Goal: Information Seeking & Learning: Learn about a topic

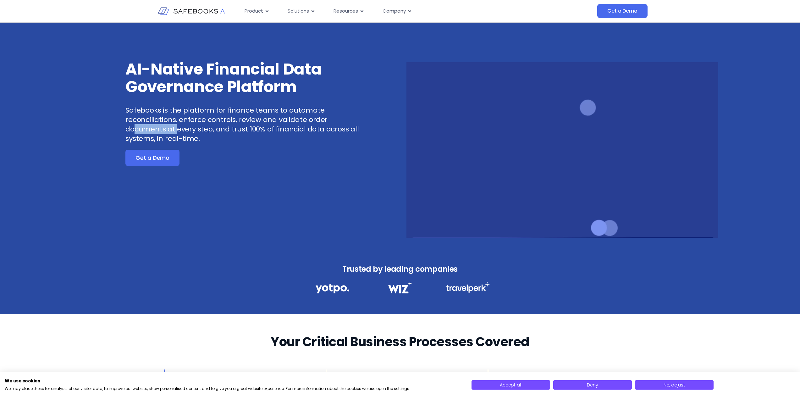
drag, startPoint x: 143, startPoint y: 130, endPoint x: 226, endPoint y: 130, distance: 82.7
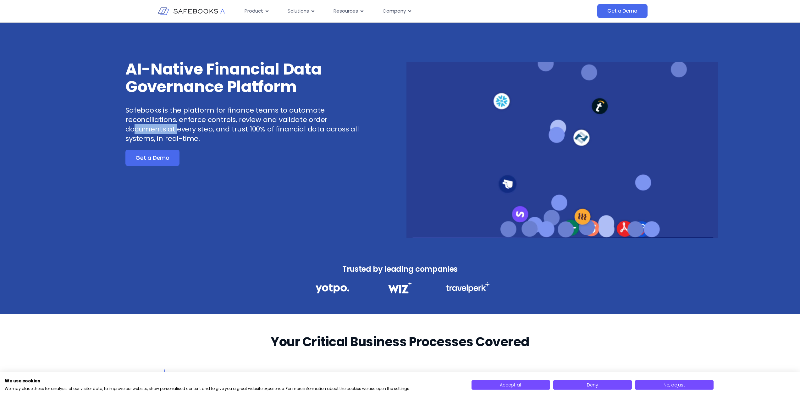
click at [177, 130] on p "Safebooks is the platform for finance teams to automate reconciliations, enforc…" at bounding box center [242, 125] width 234 height 38
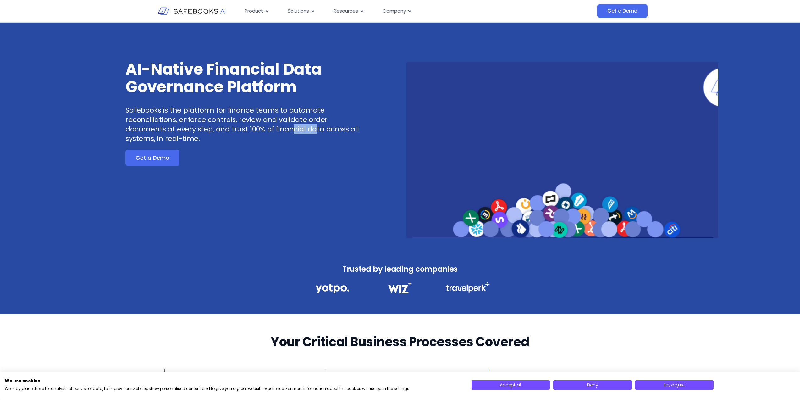
drag, startPoint x: 318, startPoint y: 129, endPoint x: 357, endPoint y: 131, distance: 39.0
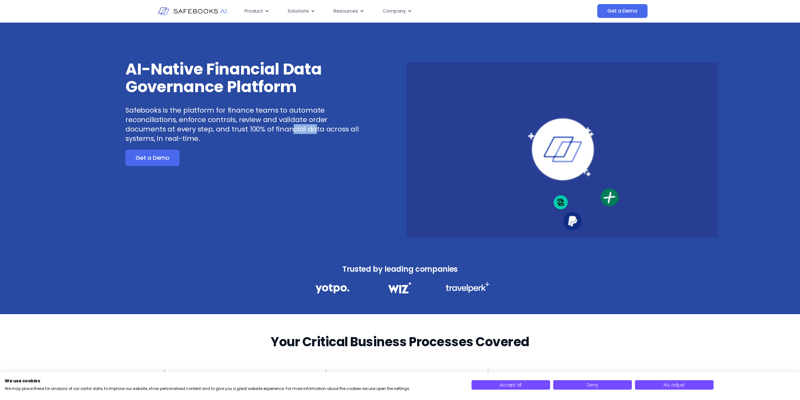
click at [339, 129] on p "Safebooks is the platform for finance teams to automate reconciliations, enforc…" at bounding box center [242, 125] width 234 height 38
drag, startPoint x: 156, startPoint y: 139, endPoint x: 185, endPoint y: 138, distance: 28.3
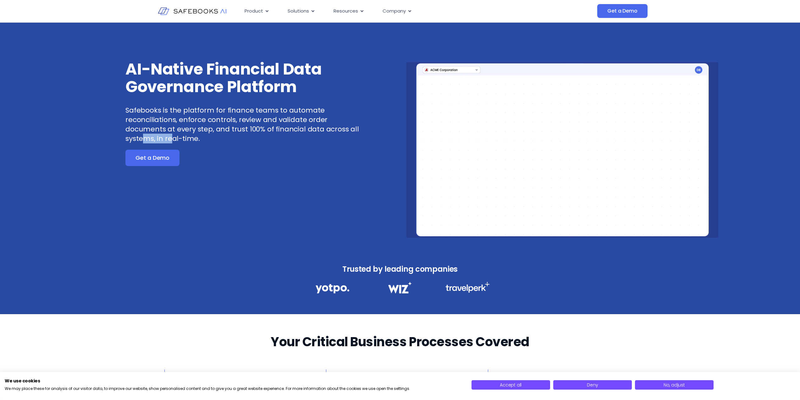
click at [177, 139] on p "Safebooks is the platform for finance teams to automate reconciliations, enforc…" at bounding box center [242, 125] width 234 height 38
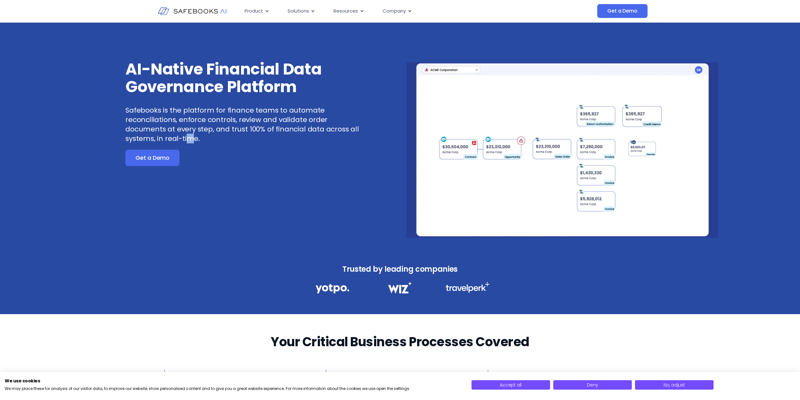
drag, startPoint x: 186, startPoint y: 138, endPoint x: 216, endPoint y: 137, distance: 30.2
click at [209, 138] on p "Safebooks is the platform for finance teams to automate reconciliations, enforc…" at bounding box center [242, 125] width 234 height 38
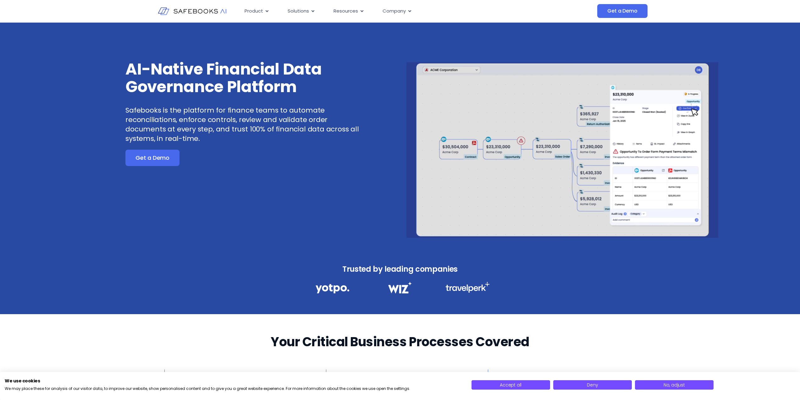
click at [358, 168] on div "AI-Native Financial Data Governance Platform Safebooks is the platform for fina…" at bounding box center [250, 148] width 312 height 177
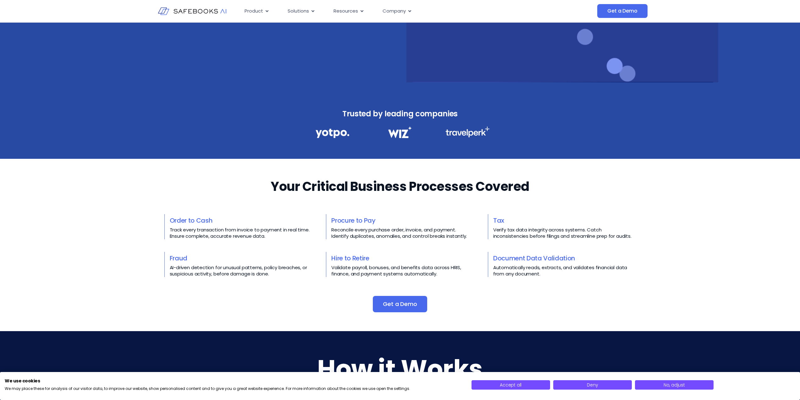
scroll to position [215, 0]
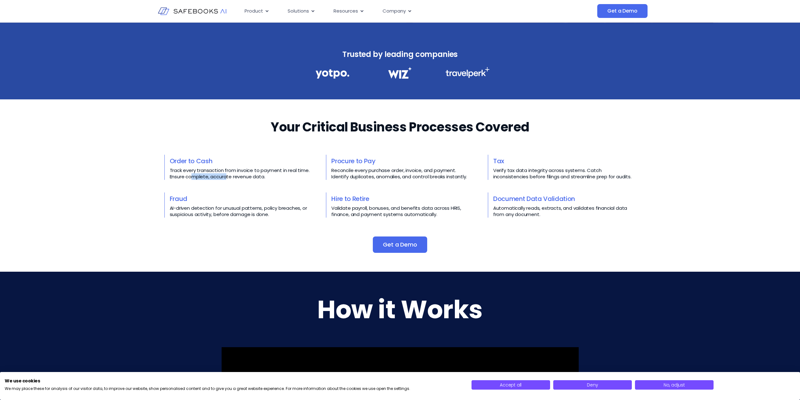
drag, startPoint x: 191, startPoint y: 177, endPoint x: 233, endPoint y: 177, distance: 41.8
click at [226, 177] on p "Track every transaction from invoice to payment in real time. Ensure complete, …" at bounding box center [241, 173] width 143 height 13
drag, startPoint x: 258, startPoint y: 179, endPoint x: 274, endPoint y: 179, distance: 15.7
click at [260, 179] on p "Track every transaction from invoice to payment in real time. Ensure complete, …" at bounding box center [241, 173] width 143 height 13
click at [280, 179] on p "Track every transaction from invoice to payment in real time. Ensure complete, …" at bounding box center [241, 173] width 143 height 13
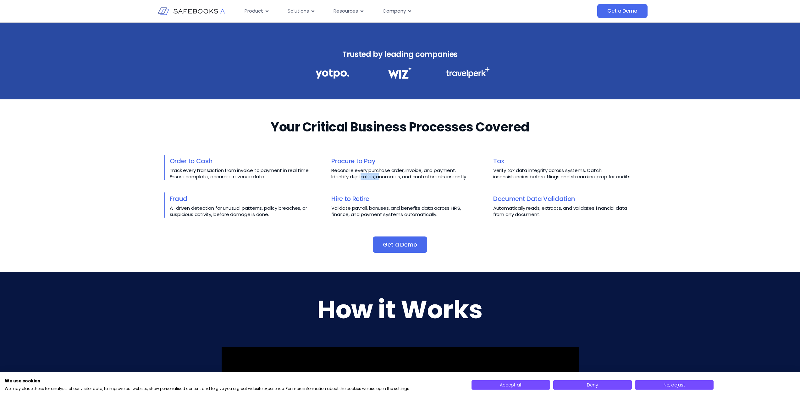
drag, startPoint x: 369, startPoint y: 176, endPoint x: 406, endPoint y: 176, distance: 37.4
click at [394, 176] on p "Reconcile every purchase order, invoice, and payment. Identify duplicates, anom…" at bounding box center [402, 173] width 143 height 13
drag, startPoint x: 421, startPoint y: 176, endPoint x: 470, endPoint y: 176, distance: 49.3
click at [468, 176] on p "Reconcile every purchase order, invoice, and payment. Identify duplicates, anom…" at bounding box center [402, 173] width 143 height 13
click at [401, 177] on p "Reconcile every purchase order, invoice, and payment. Identify duplicates, anom…" at bounding box center [402, 173] width 143 height 13
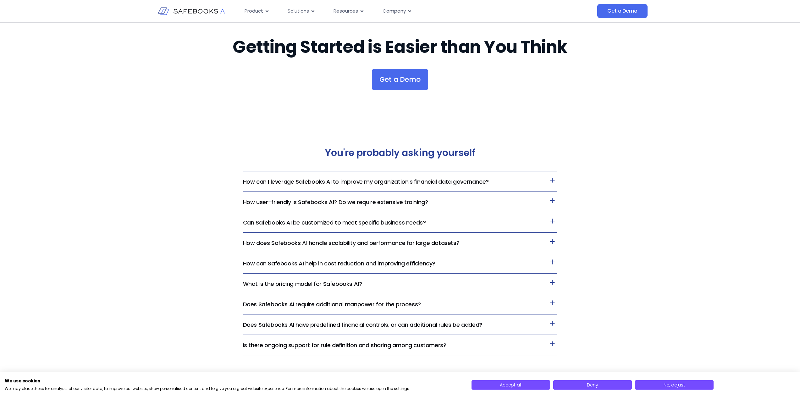
scroll to position [1272, 0]
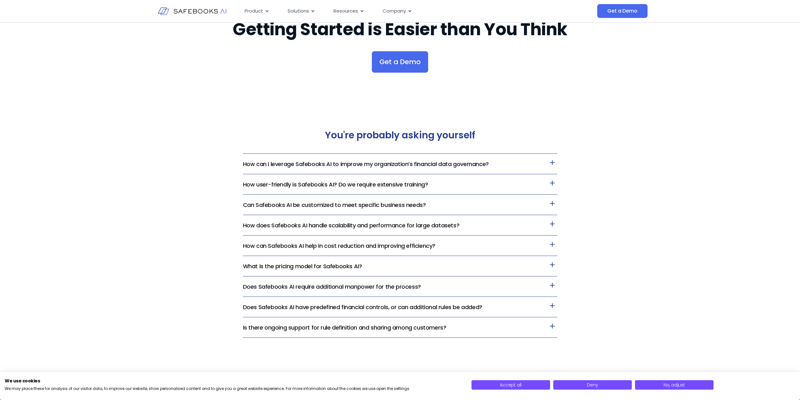
click at [404, 163] on link "How can I leverage Safebooks AI to improve my organization’s financial data gov…" at bounding box center [366, 164] width 246 height 8
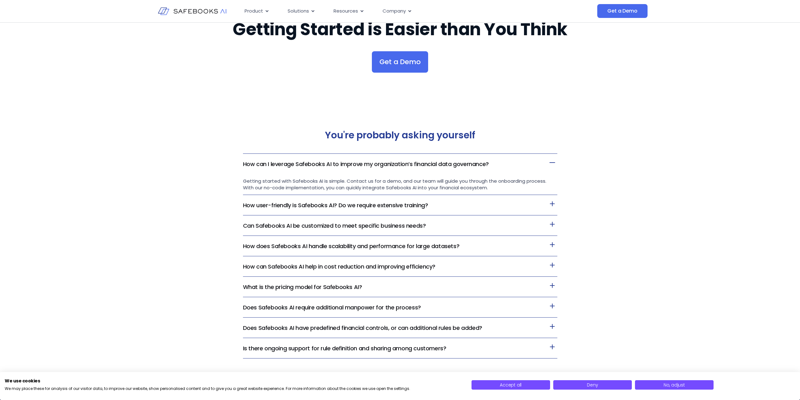
click at [367, 208] on link "How user-friendly is Safebooks AI? Do we require extensive training?" at bounding box center [335, 205] width 185 height 8
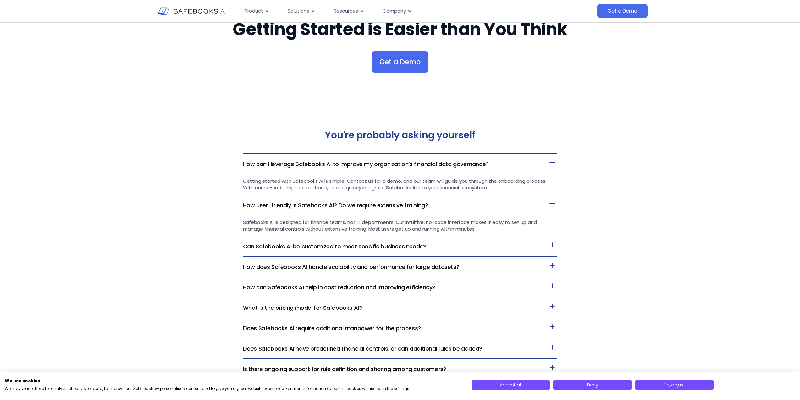
click at [346, 246] on link "Can Safebooks AI be customized to meet specific business needs?" at bounding box center [334, 246] width 183 height 8
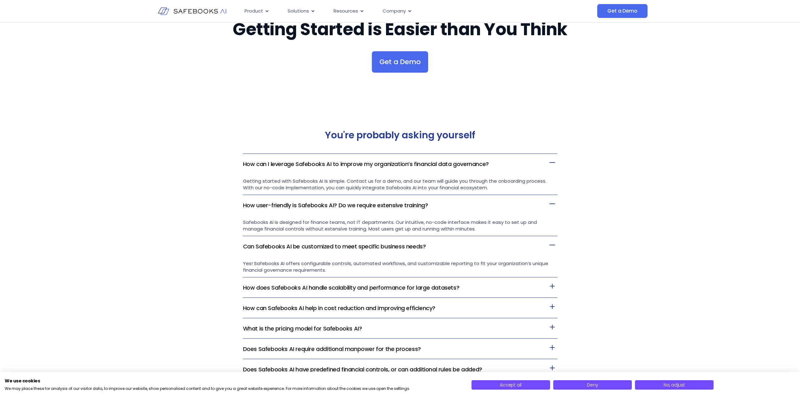
click at [175, 289] on div "You're probably asking yourself How can I leverage Safebooks AI to improve my o…" at bounding box center [400, 265] width 800 height 334
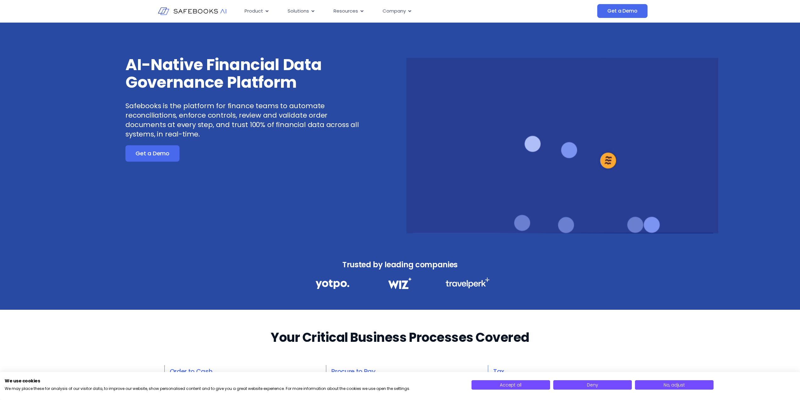
scroll to position [0, 0]
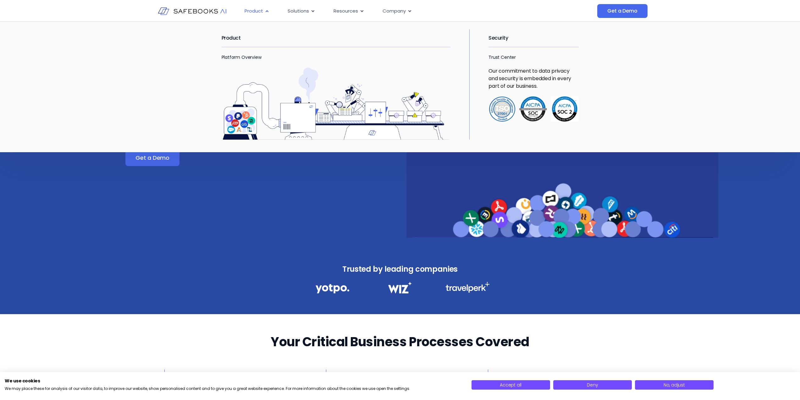
click at [267, 11] on icon "Menu" at bounding box center [267, 11] width 3 height 2
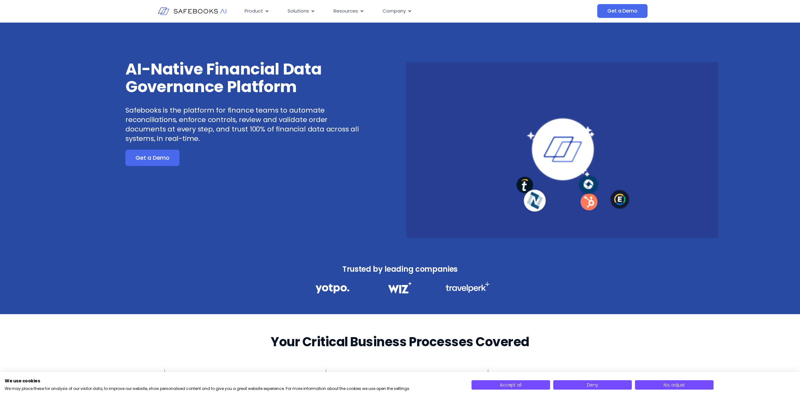
click at [313, 191] on div "AI-Native Financial Data Governance Platform Safebooks is the platform for fina…" at bounding box center [250, 148] width 312 height 177
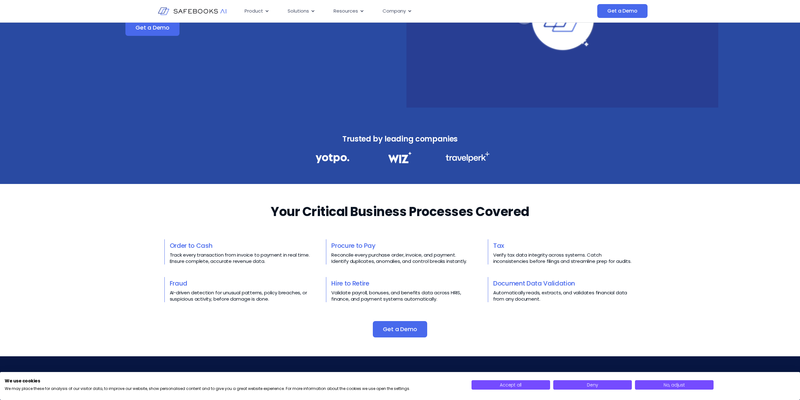
scroll to position [271, 0]
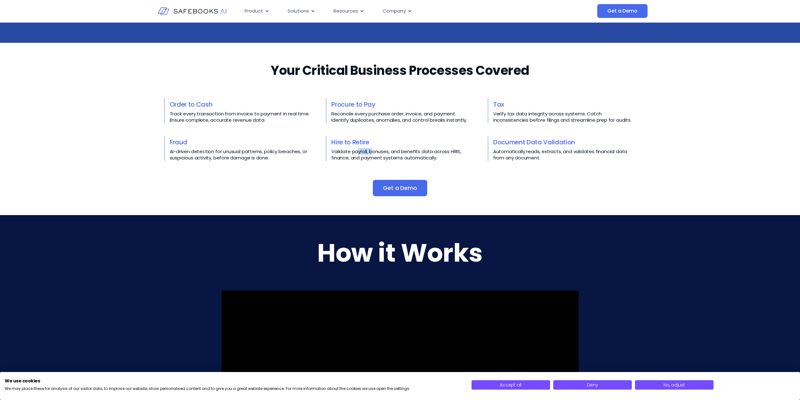
drag, startPoint x: 358, startPoint y: 152, endPoint x: 402, endPoint y: 152, distance: 44.0
click at [376, 152] on p "Validate payroll, bonuses, and benefits data across HRIS, finance, and payment …" at bounding box center [402, 154] width 143 height 13
drag, startPoint x: 408, startPoint y: 152, endPoint x: 444, endPoint y: 153, distance: 36.2
click at [442, 153] on p "Validate payroll, bonuses, and benefits data across HRIS, finance, and payment …" at bounding box center [402, 154] width 143 height 13
click at [452, 163] on div "Your Critical Business Processes Covered​​ Order to Cash Track every transactio…" at bounding box center [399, 129] width 471 height 135
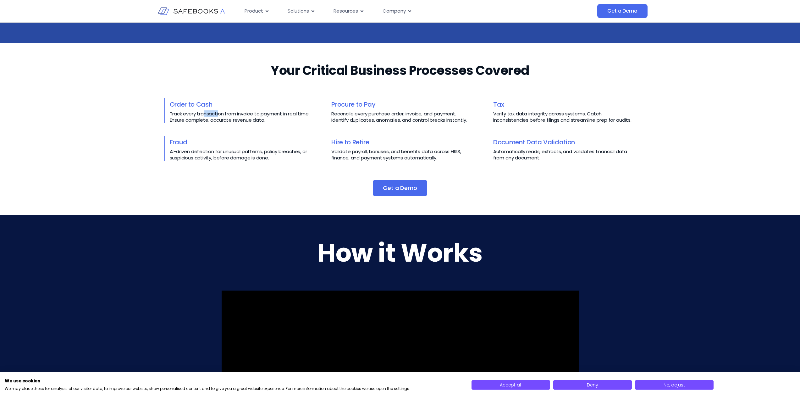
drag, startPoint x: 204, startPoint y: 115, endPoint x: 243, endPoint y: 113, distance: 39.0
click at [234, 113] on p "Track every transaction from invoice to payment in real time. Ensure complete, …" at bounding box center [241, 117] width 143 height 13
drag, startPoint x: 283, startPoint y: 113, endPoint x: 306, endPoint y: 116, distance: 23.8
click at [291, 113] on p "Track every transaction from invoice to payment in real time. Ensure complete, …" at bounding box center [241, 117] width 143 height 13
click at [306, 118] on p "Track every transaction from invoice to payment in real time. Ensure complete, …" at bounding box center [241, 117] width 143 height 13
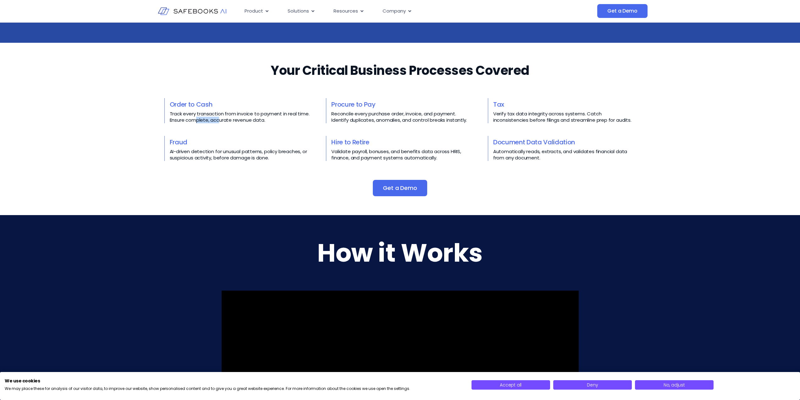
drag, startPoint x: 198, startPoint y: 120, endPoint x: 237, endPoint y: 119, distance: 39.0
click at [226, 119] on p "Track every transaction from invoice to payment in real time. Ensure complete, …" at bounding box center [241, 117] width 143 height 13
drag, startPoint x: 249, startPoint y: 119, endPoint x: 286, endPoint y: 119, distance: 36.8
click at [285, 119] on p "Track every transaction from invoice to payment in real time. Ensure complete, …" at bounding box center [241, 117] width 143 height 13
click at [286, 119] on p "Track every transaction from invoice to payment in real time. Ensure complete, …" at bounding box center [241, 117] width 143 height 13
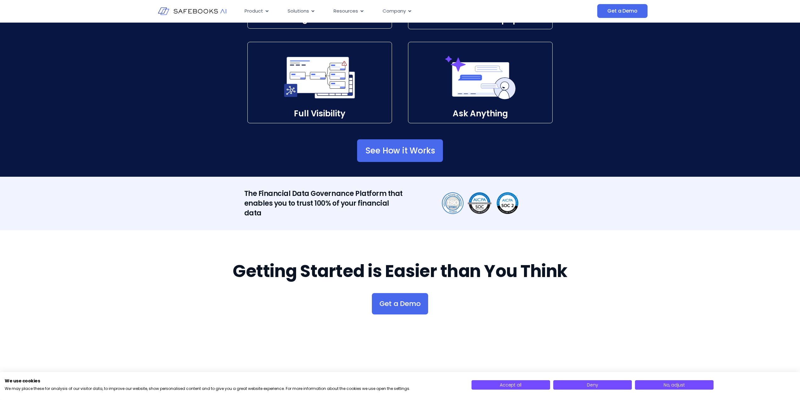
scroll to position [1073, 0]
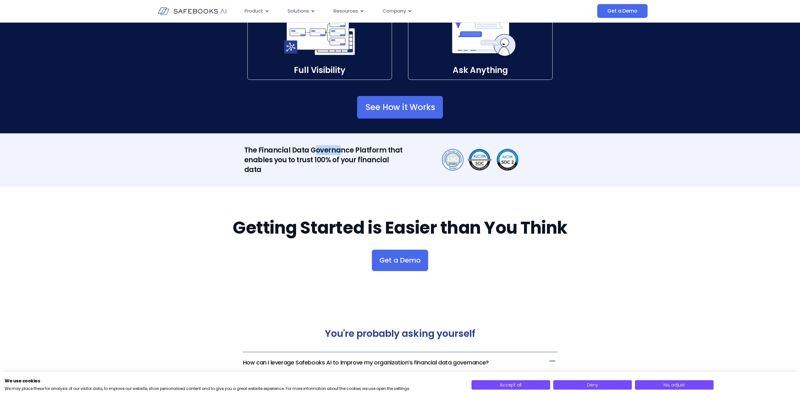
drag, startPoint x: 315, startPoint y: 154, endPoint x: 339, endPoint y: 154, distance: 24.2
click at [338, 154] on h2 "The Financial Data Governance Platform that enables you to trust 100% of your f…" at bounding box center [324, 159] width 161 height 29
drag, startPoint x: 368, startPoint y: 152, endPoint x: 383, endPoint y: 153, distance: 15.1
click at [379, 152] on h2 "The Financial Data Governance Platform that enables you to trust 100% of your f…" at bounding box center [324, 159] width 161 height 29
drag, startPoint x: 329, startPoint y: 160, endPoint x: 360, endPoint y: 161, distance: 31.4
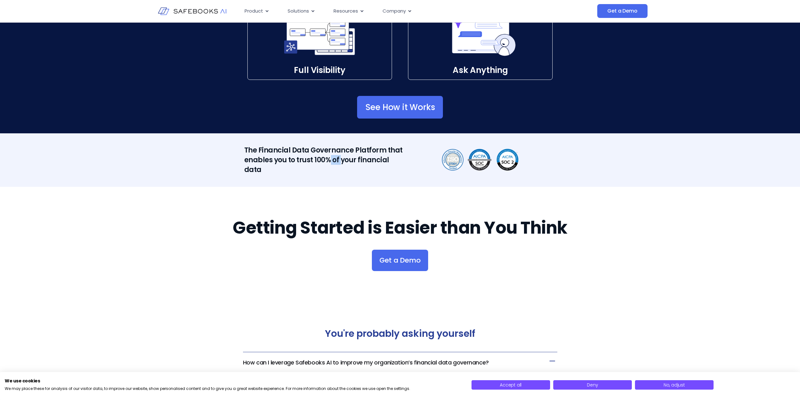
click at [358, 161] on h2 "The Financial Data Governance Platform that enables you to trust 100% of your f…" at bounding box center [324, 159] width 161 height 29
drag, startPoint x: 377, startPoint y: 162, endPoint x: 407, endPoint y: 164, distance: 29.9
click at [400, 163] on h2 "The Financial Data Governance Platform that enables you to trust 100% of your f…" at bounding box center [324, 159] width 161 height 29
click at [328, 180] on div "The Financial Data Governance Platform that enables you to trust 100% of your f…" at bounding box center [400, 159] width 503 height 53
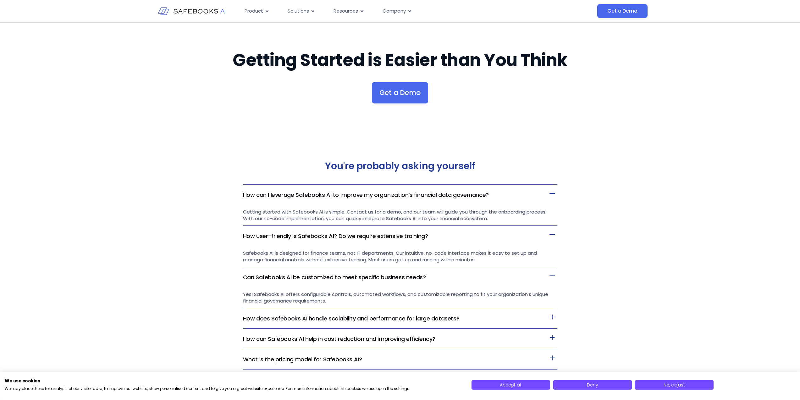
scroll to position [1303, 0]
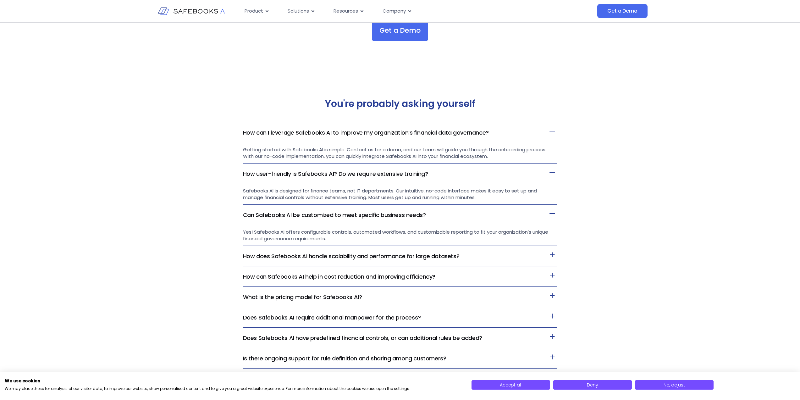
click at [343, 258] on link "How does Safebooks AI handle scalability and performance for large datasets?" at bounding box center [351, 256] width 217 height 8
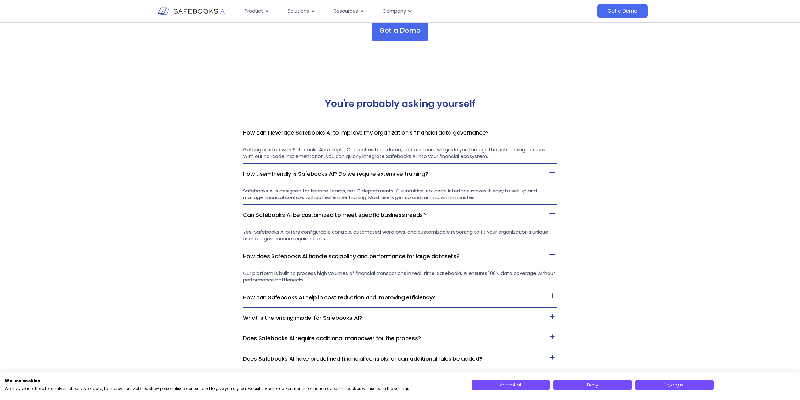
click at [321, 298] on link "How can Safebooks AI help in cost reduction and improving efficiency?" at bounding box center [339, 297] width 192 height 8
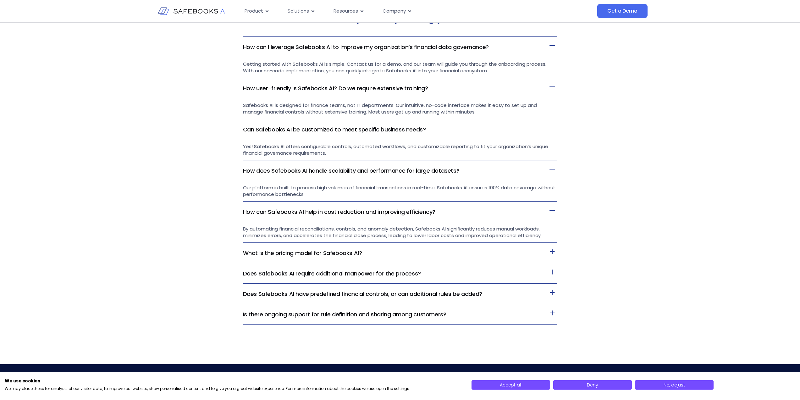
scroll to position [1404, 0]
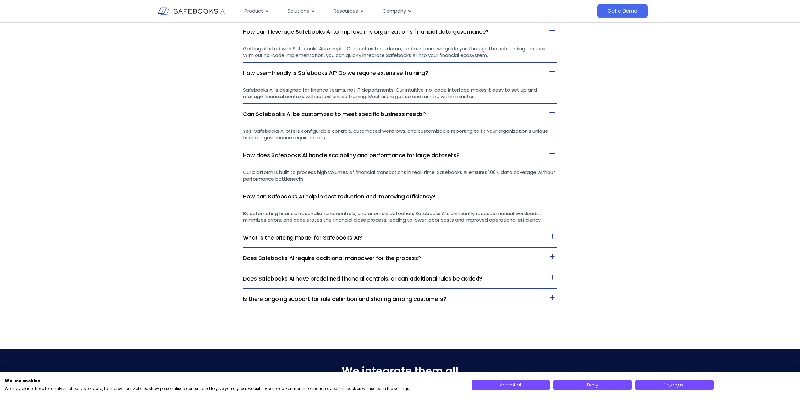
click at [414, 240] on h3 "What is the pricing model for Safebooks AI?" at bounding box center [400, 237] width 314 height 20
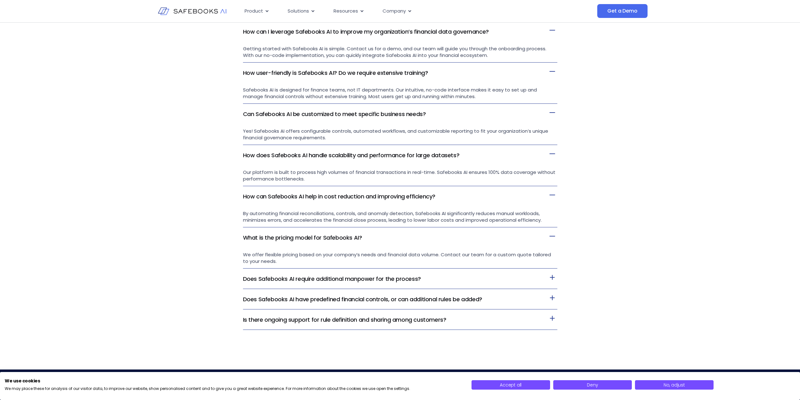
click at [329, 278] on link "Does Safebooks AI require additional manpower for the process?" at bounding box center [332, 279] width 178 height 8
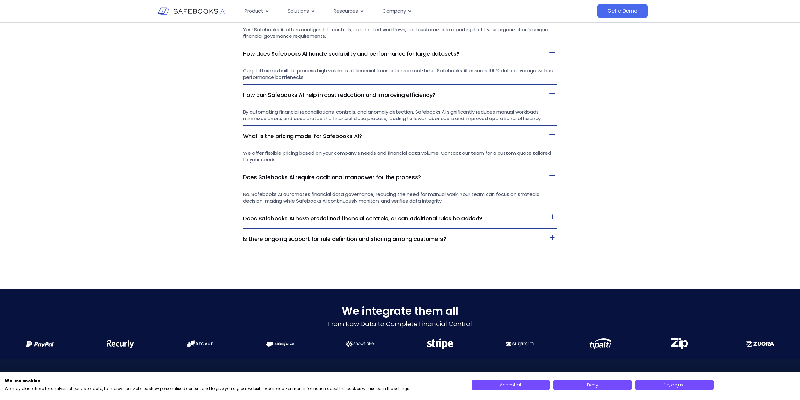
scroll to position [1509, 0]
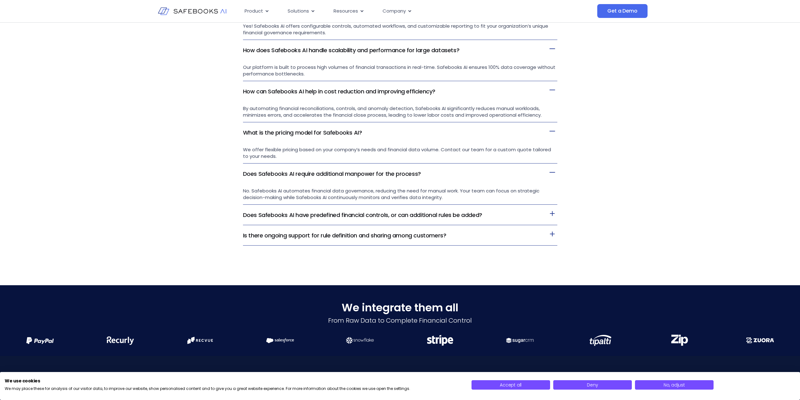
click at [374, 211] on h3 "Does Safebooks AI have predefined financial controls, or can additional rules b…" at bounding box center [400, 215] width 314 height 20
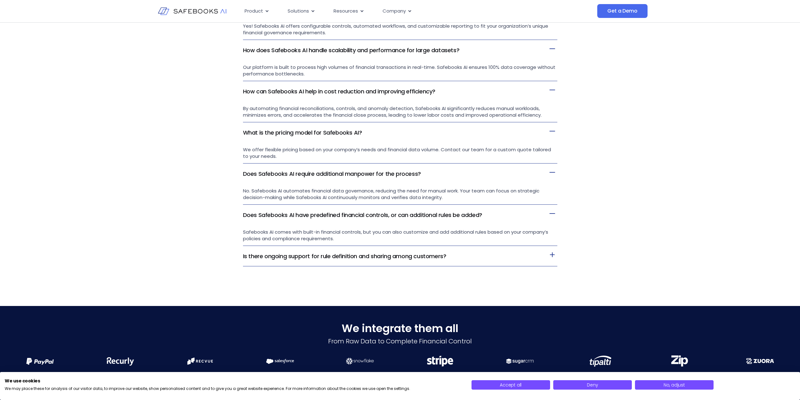
click at [351, 260] on link "Is there ongoing support for rule definition and sharing among customers?" at bounding box center [344, 256] width 203 height 8
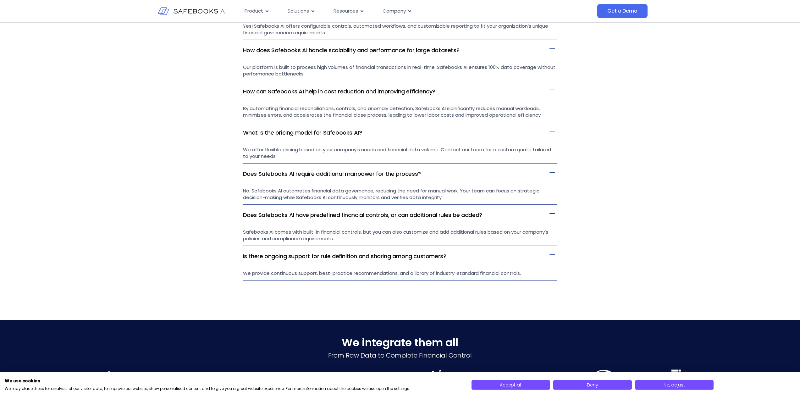
click at [201, 236] on div "You're probably asking yourself How can I leverage Safebooks AI to improve my o…" at bounding box center [400, 86] width 800 height 452
click at [201, 237] on div "You're probably asking yourself How can I leverage Safebooks AI to improve my o…" at bounding box center [400, 86] width 800 height 452
click at [42, 252] on div "You're probably asking yourself How can I leverage Safebooks AI to improve my o…" at bounding box center [400, 86] width 800 height 452
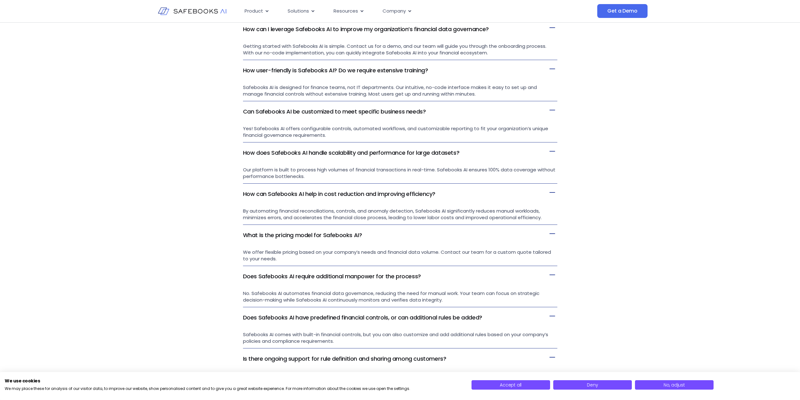
scroll to position [1407, 0]
drag, startPoint x: 344, startPoint y: 301, endPoint x: 458, endPoint y: 299, distance: 113.2
click at [454, 299] on p "No. Safebooks AI automates financial data governance, reducing the need for man…" at bounding box center [400, 295] width 314 height 13
click at [460, 299] on p "No. Safebooks AI automates financial data governance, reducing the need for man…" at bounding box center [400, 295] width 314 height 13
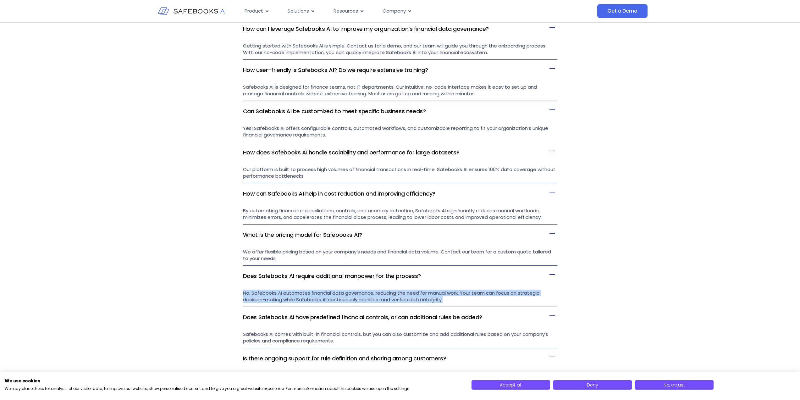
drag, startPoint x: 455, startPoint y: 302, endPoint x: 243, endPoint y: 293, distance: 211.7
click at [243, 293] on p "No. Safebooks AI automates financial data governance, reducing the need for man…" at bounding box center [400, 295] width 314 height 13
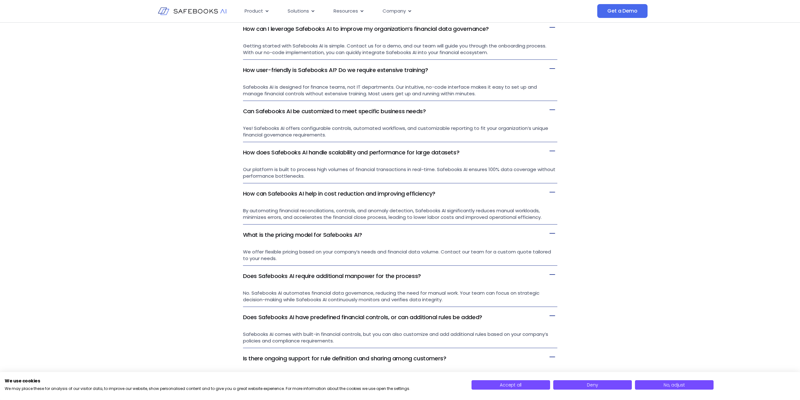
click at [243, 293] on span "No. Safebooks AI automates financial data governance, reducing the need for man…" at bounding box center [391, 295] width 296 height 13
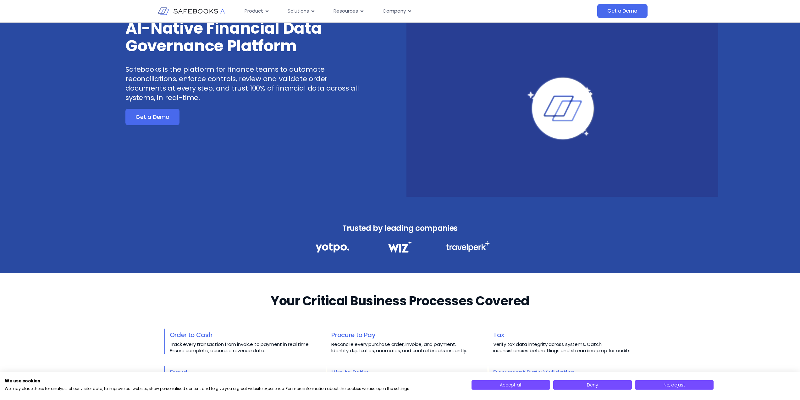
scroll to position [0, 0]
